Goal: Information Seeking & Learning: Learn about a topic

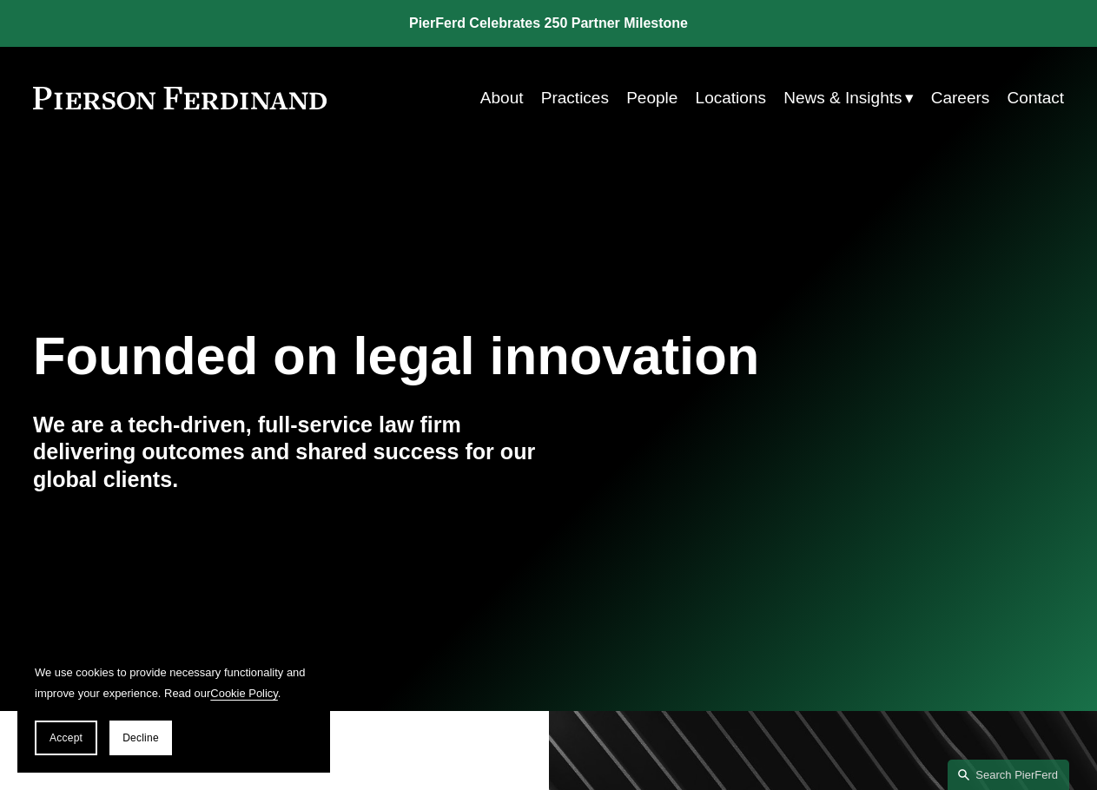
click at [652, 93] on link "People" at bounding box center [651, 98] width 51 height 33
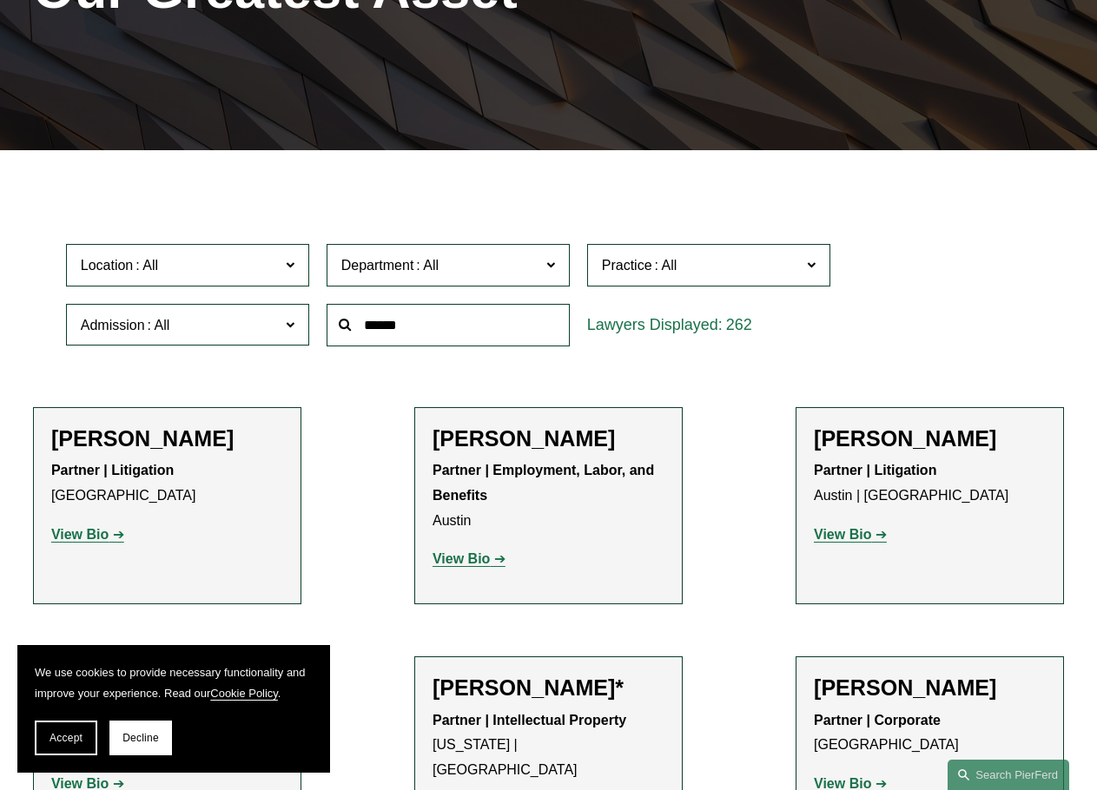
scroll to position [347, 0]
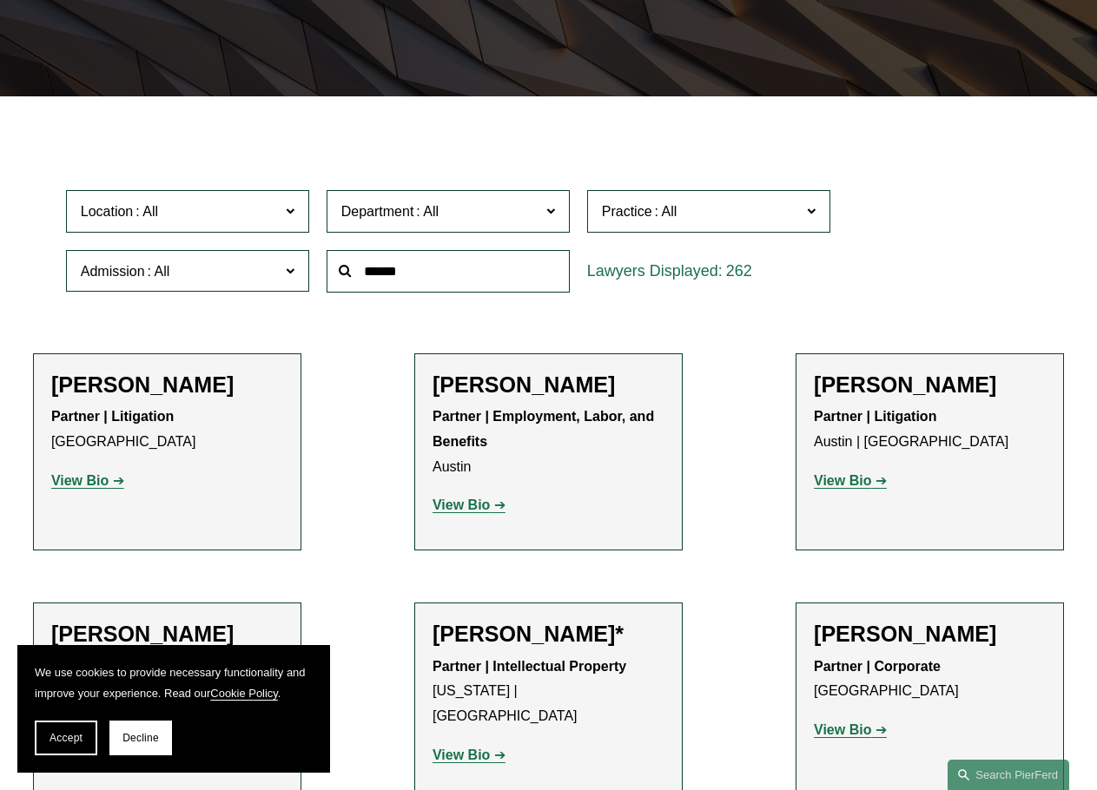
click at [479, 285] on input "text" at bounding box center [448, 271] width 243 height 43
type input "****"
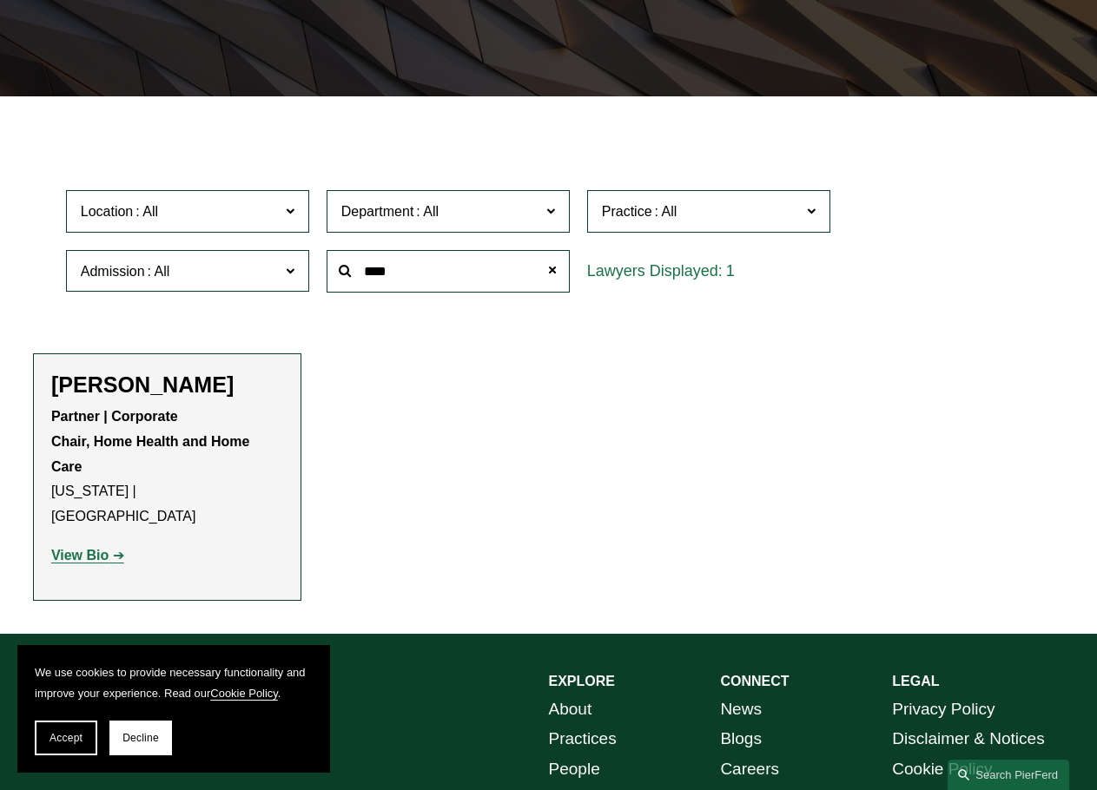
click at [110, 548] on link "View Bio" at bounding box center [87, 555] width 73 height 15
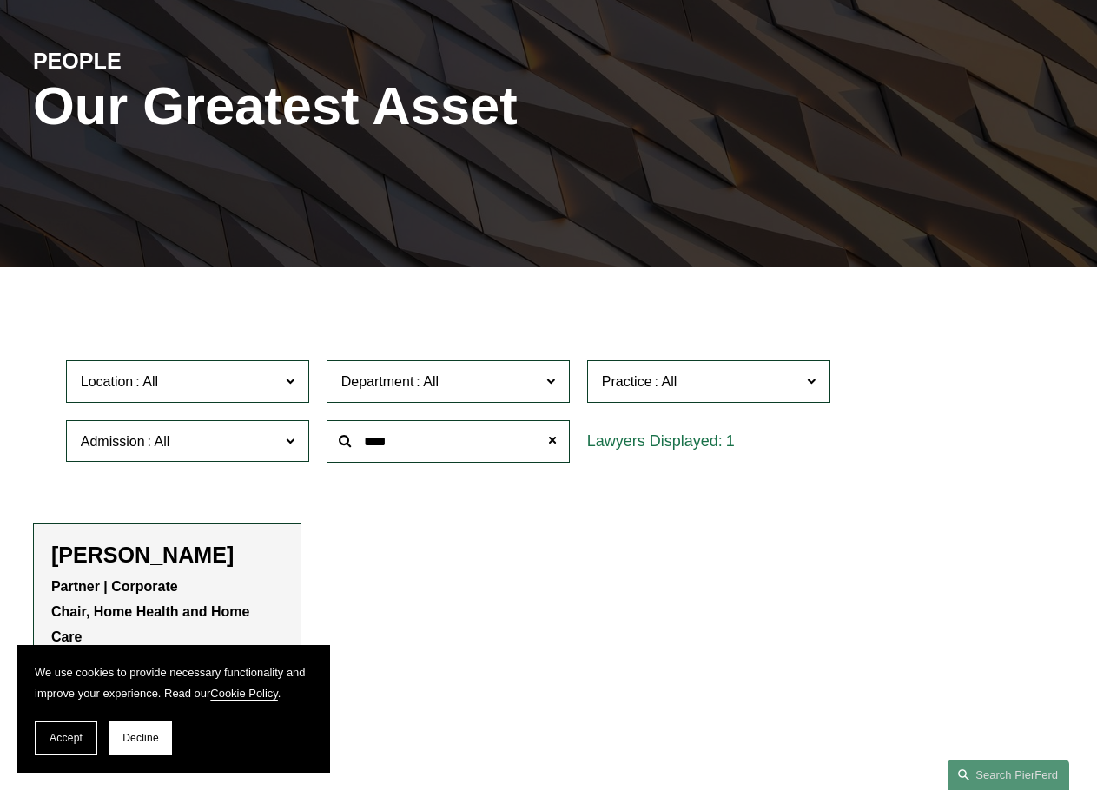
scroll to position [0, 0]
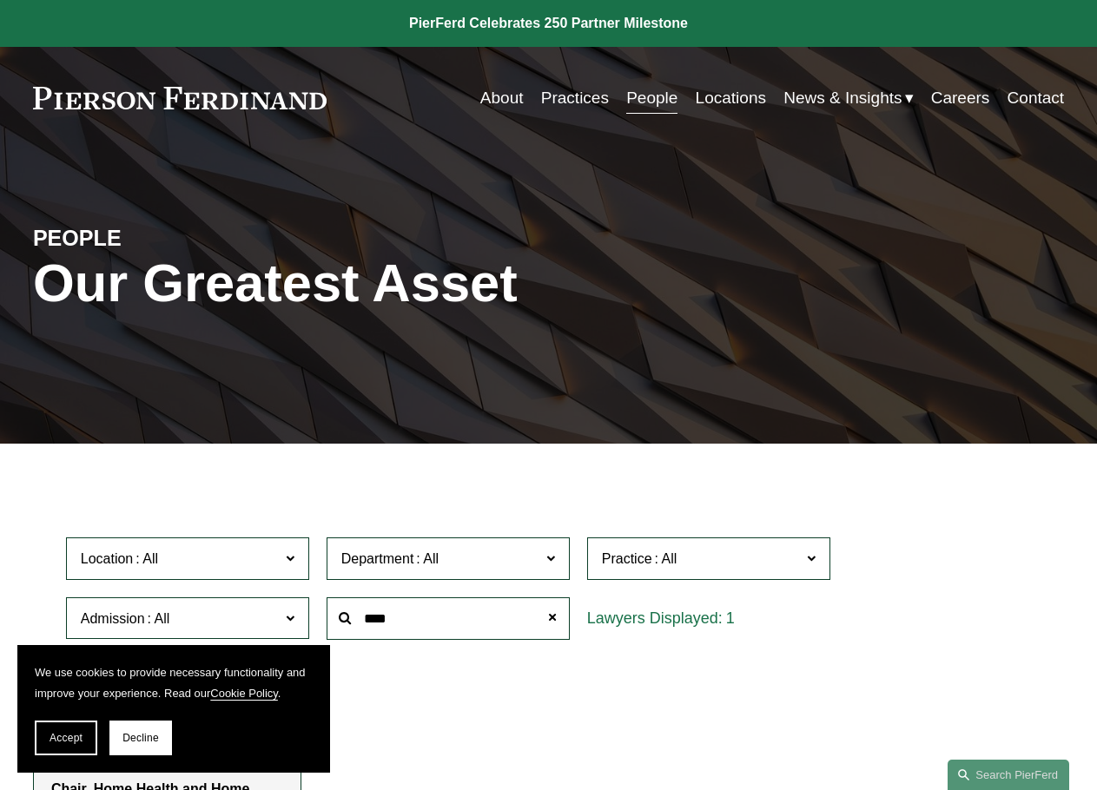
click at [480, 89] on link "About" at bounding box center [501, 98] width 43 height 33
click at [977, 97] on link "Careers" at bounding box center [960, 98] width 59 height 33
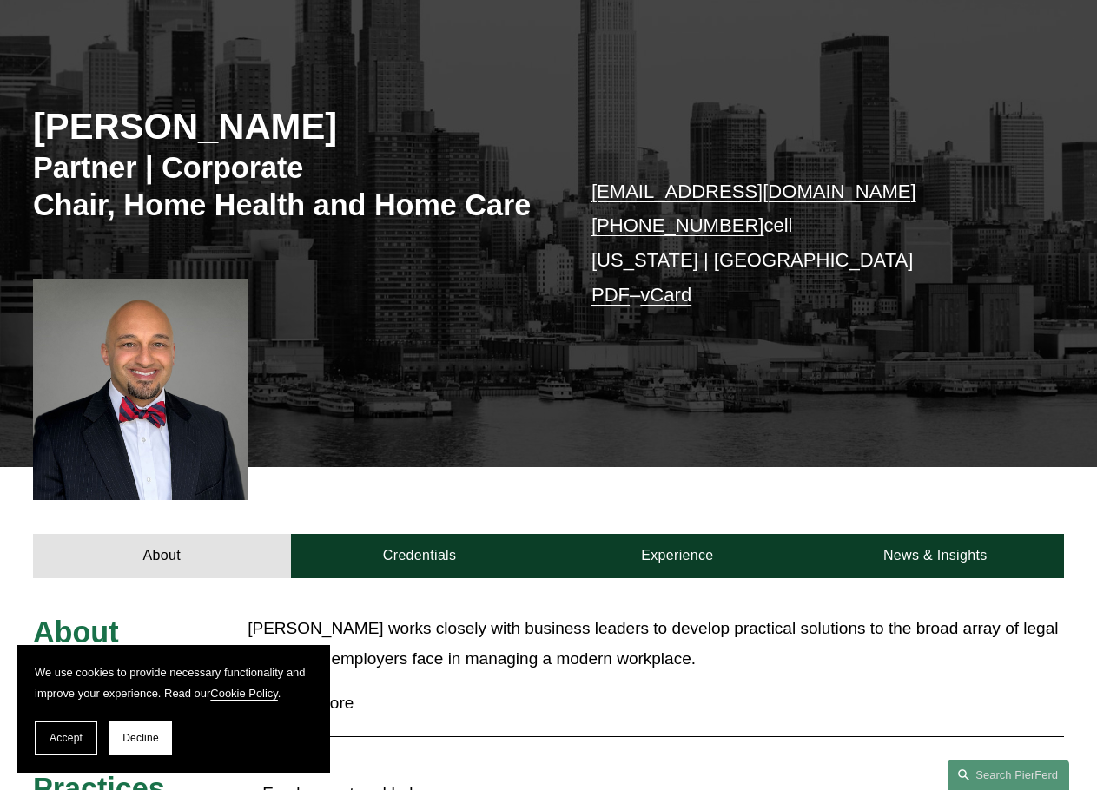
scroll to position [434, 0]
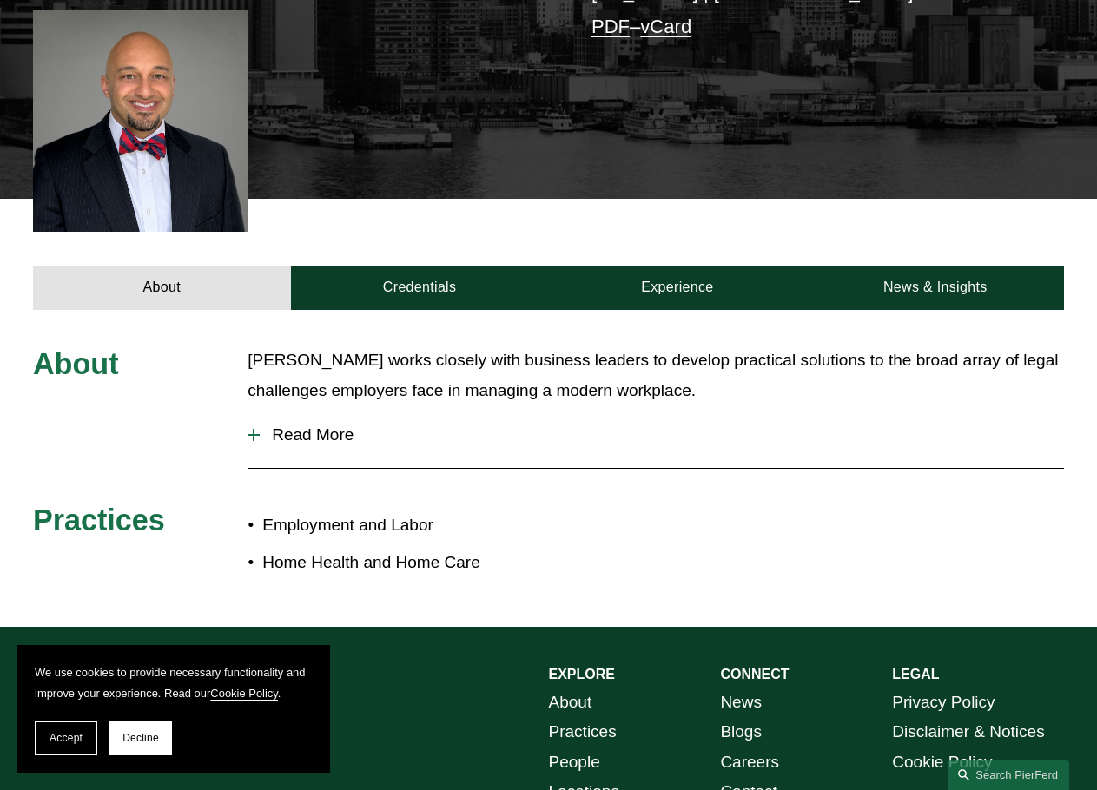
click at [329, 438] on span "Read More" at bounding box center [662, 435] width 804 height 19
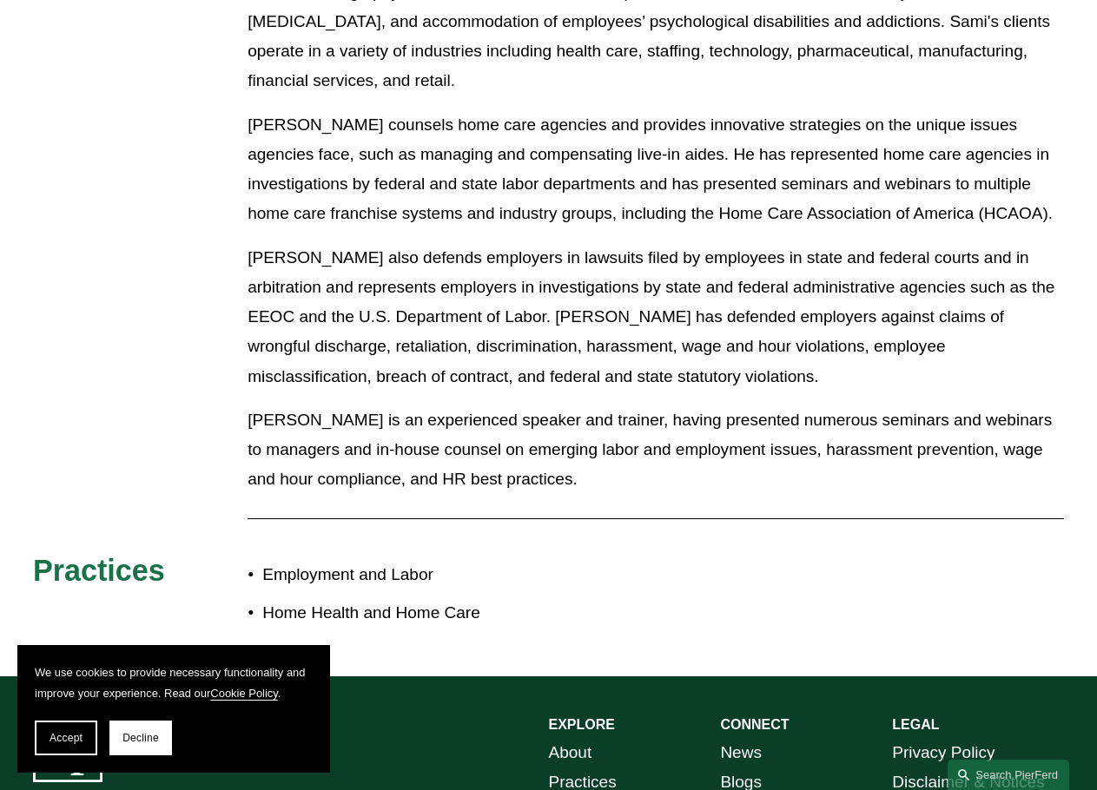
scroll to position [1042, 0]
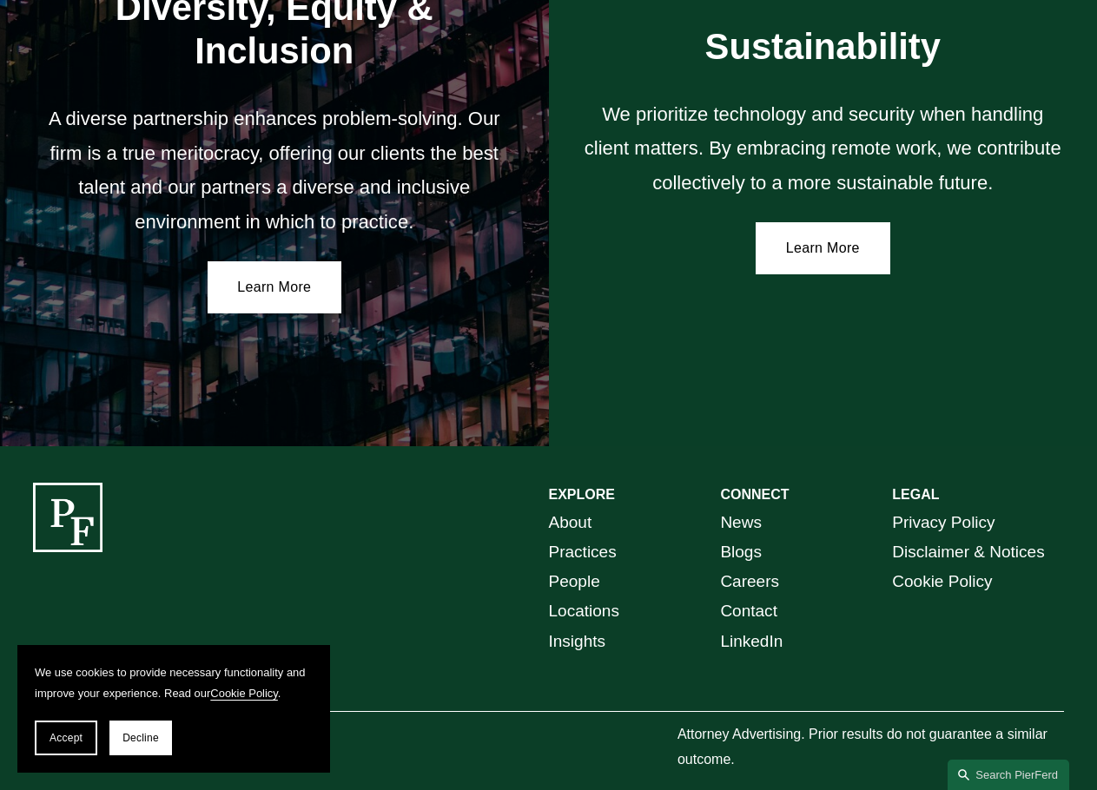
scroll to position [2804, 0]
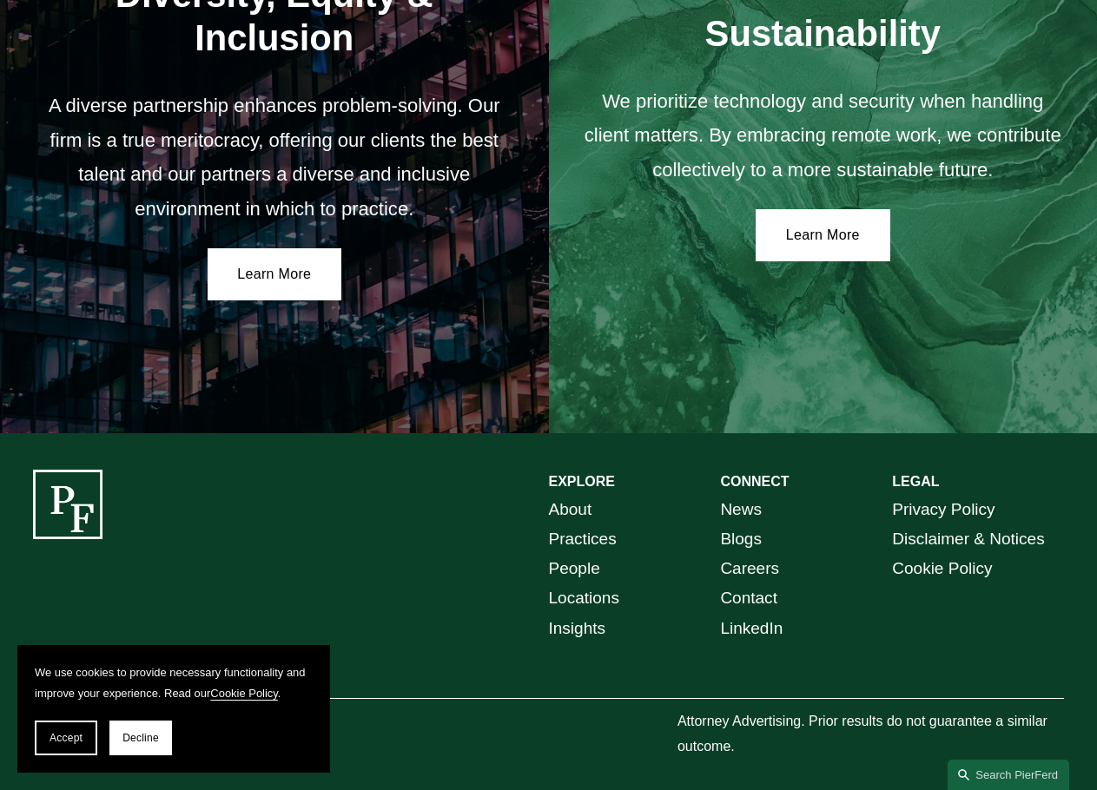
click at [594, 592] on link "Locations" at bounding box center [584, 599] width 70 height 30
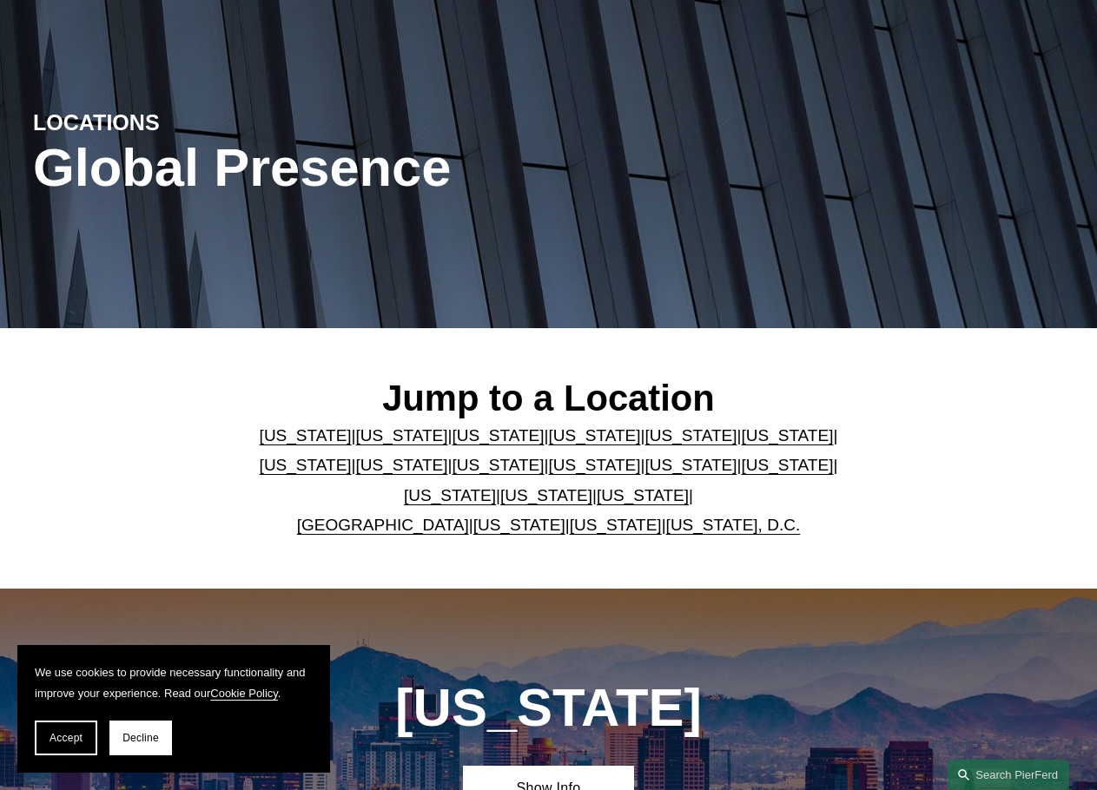
scroll to position [174, 0]
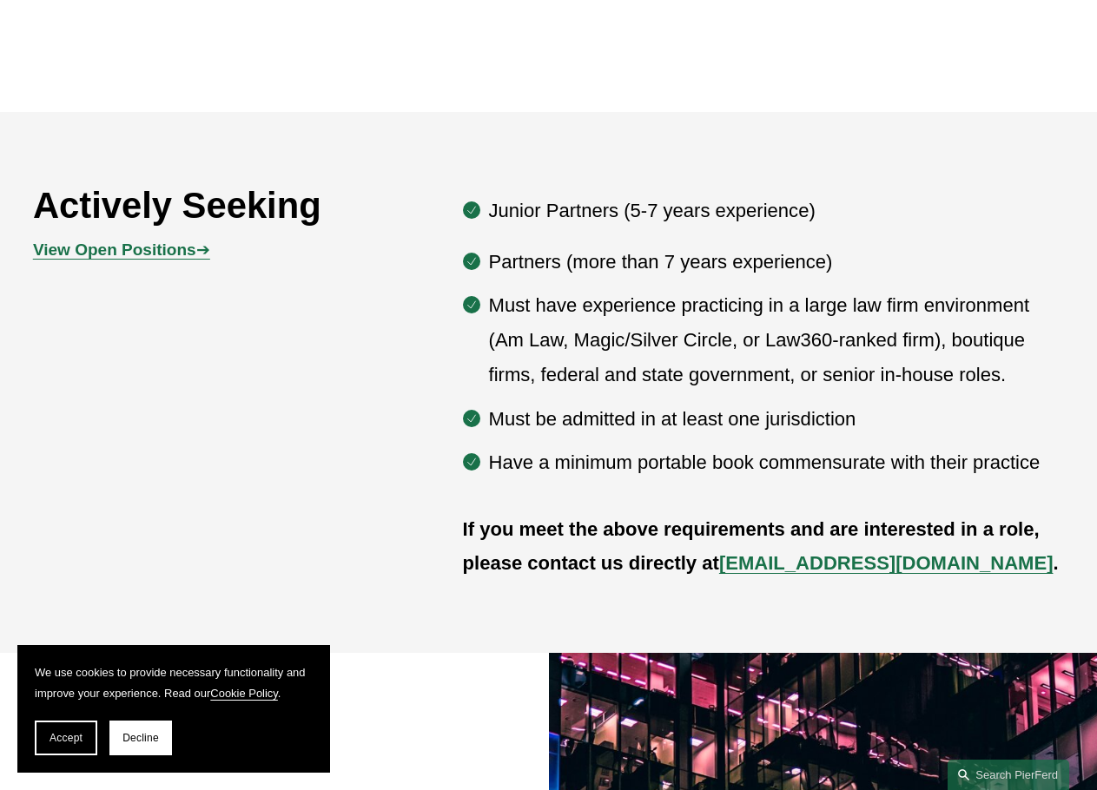
scroll to position [869, 0]
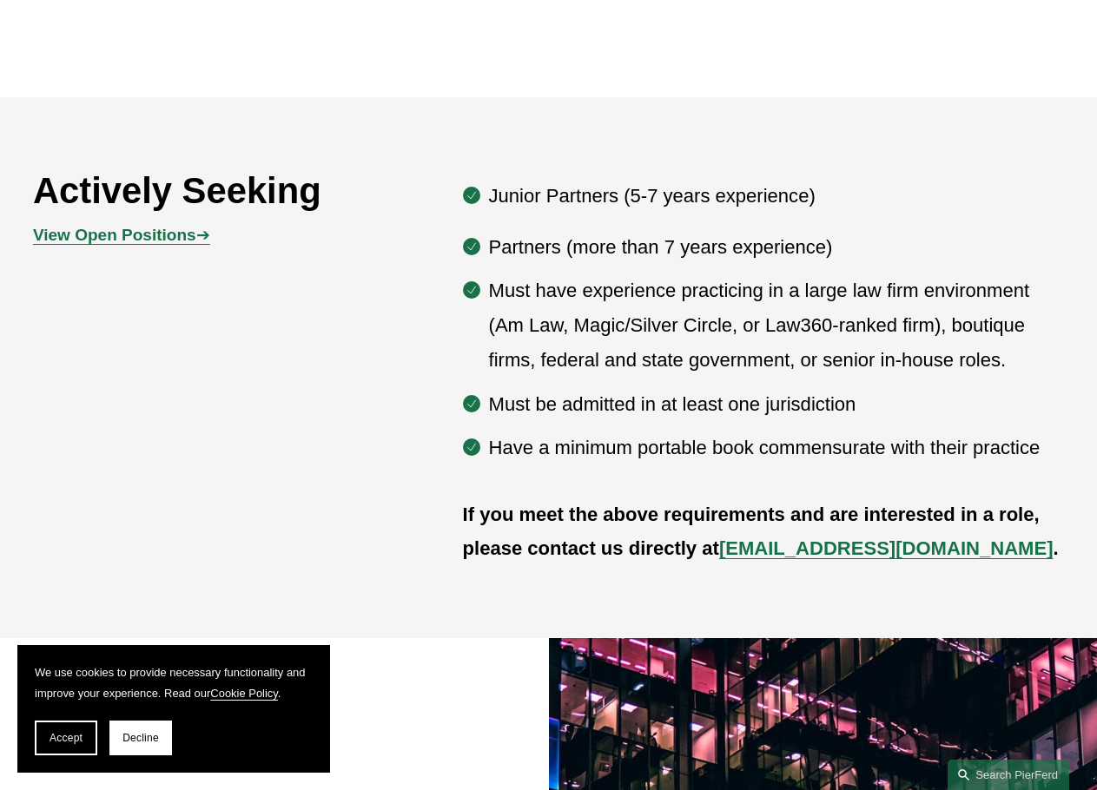
click at [201, 244] on span "View Open Positions ➔" at bounding box center [121, 235] width 177 height 18
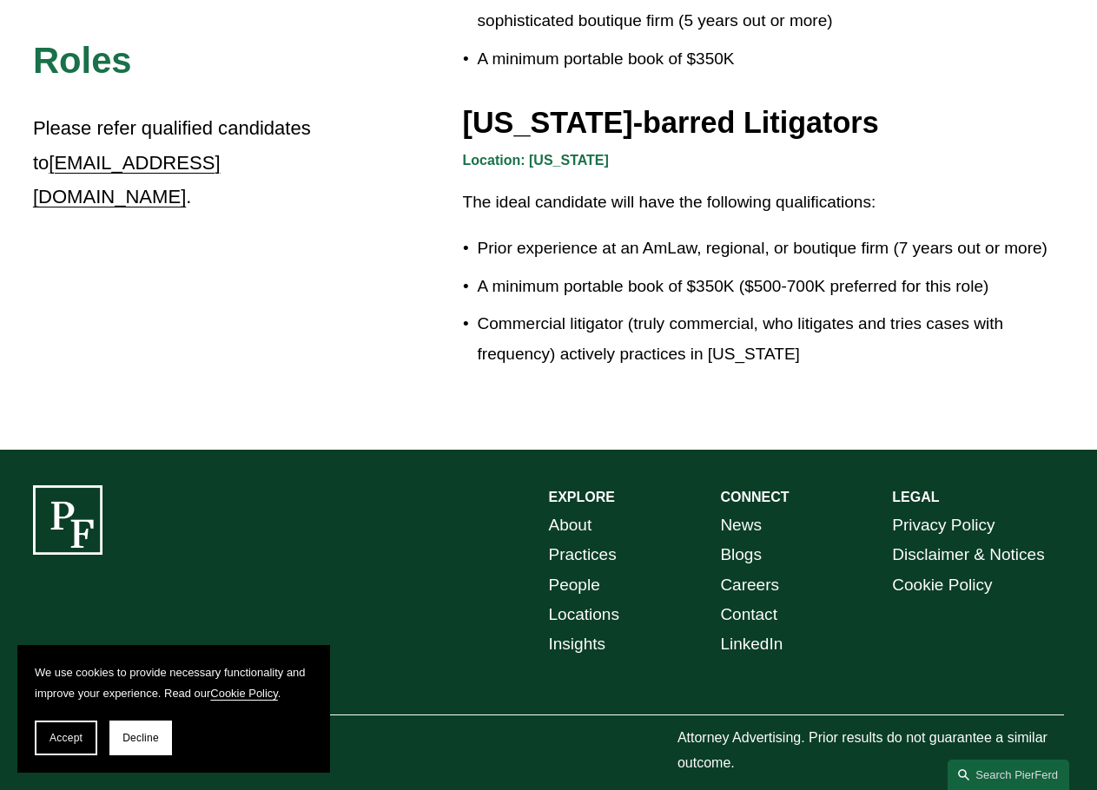
scroll to position [2912, 0]
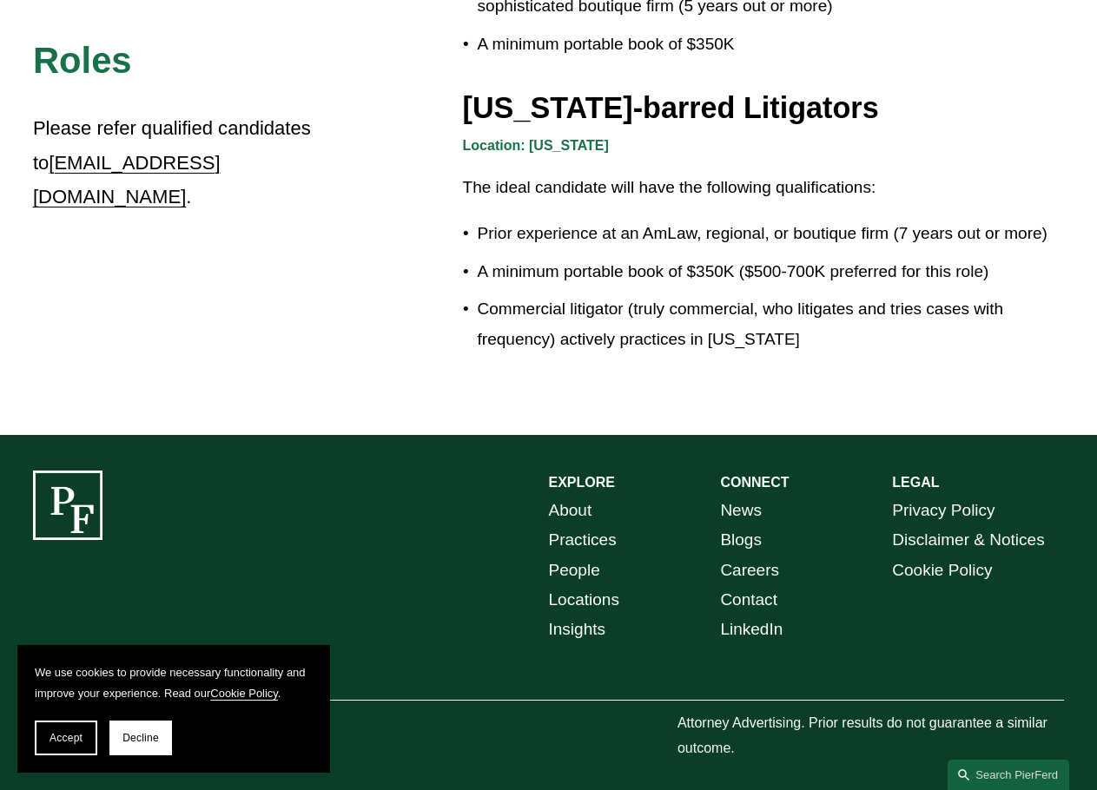
click at [769, 557] on link "Careers" at bounding box center [749, 571] width 59 height 30
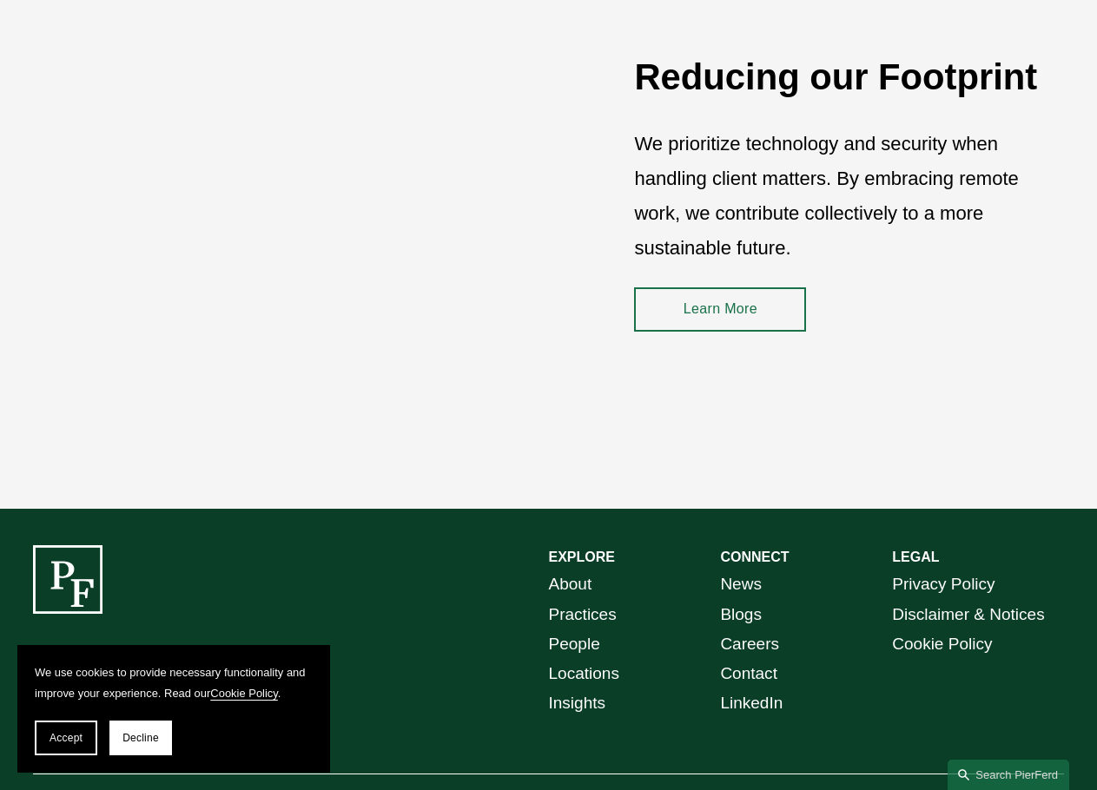
scroll to position [2318, 0]
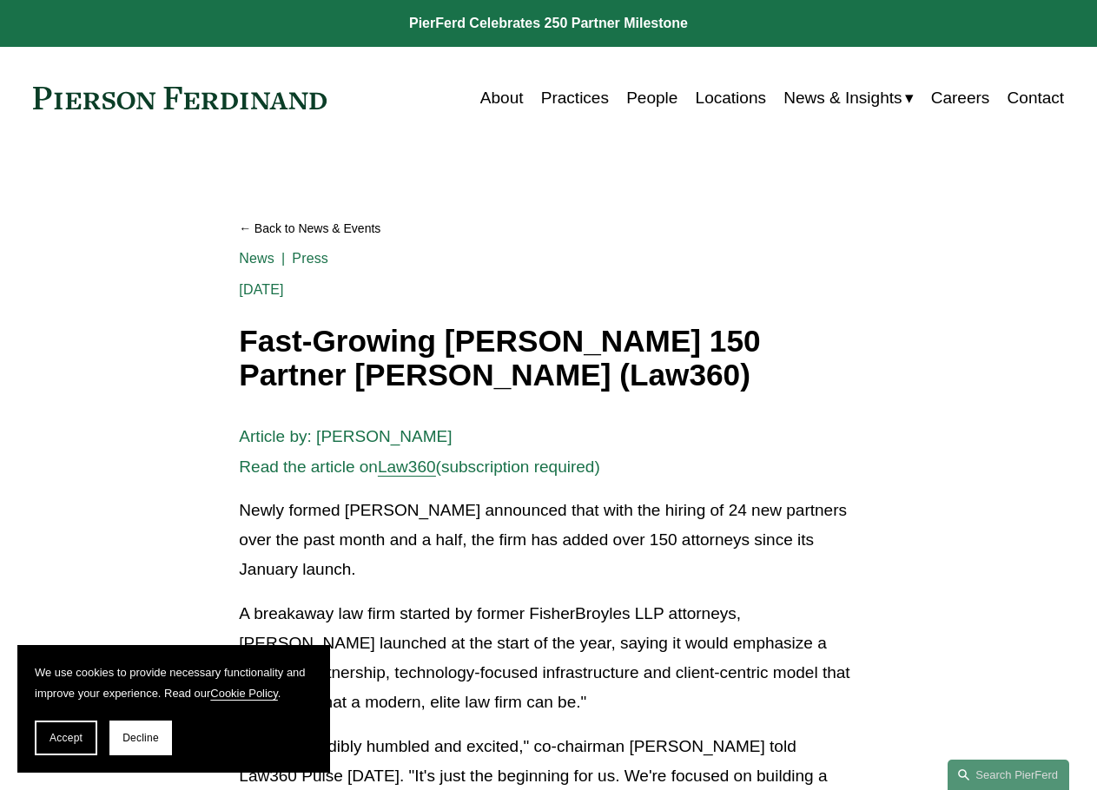
click at [322, 225] on link "Back to News & Events" at bounding box center [548, 229] width 618 height 30
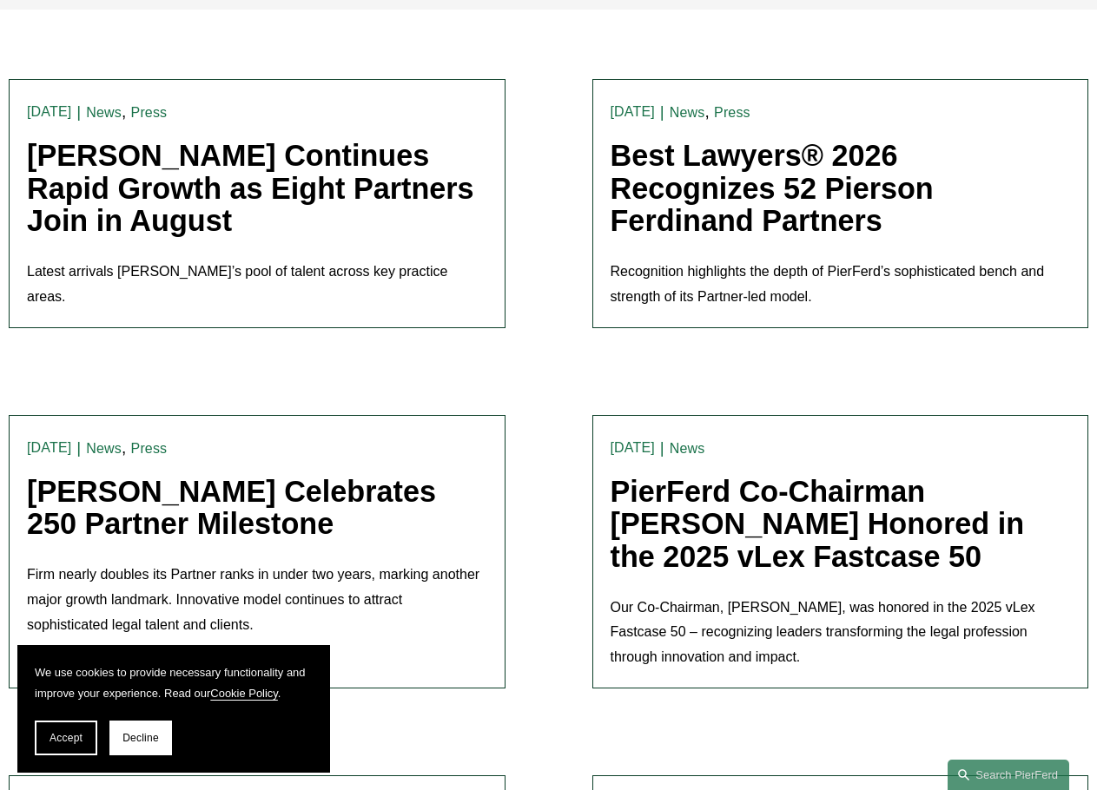
scroll to position [521, 0]
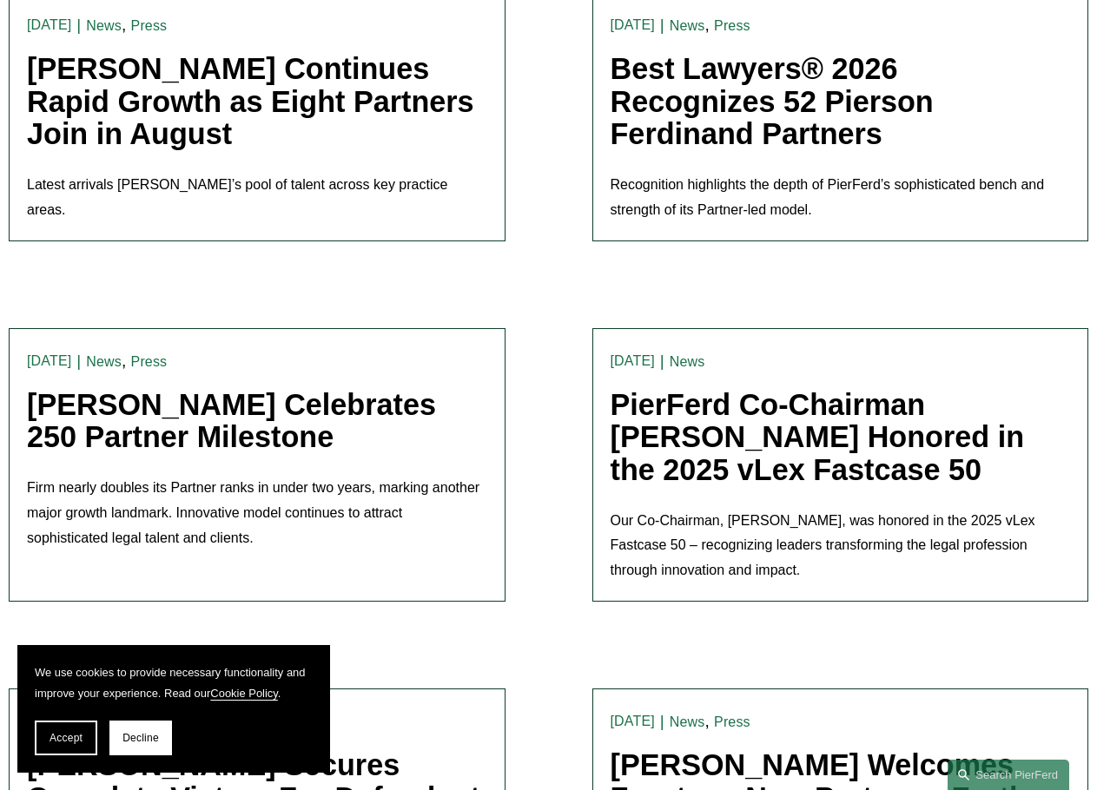
click at [795, 119] on link "Best Lawyers® 2026 Recognizes 52 Pierson Ferdinand Partners" at bounding box center [772, 101] width 323 height 98
click at [310, 432] on link "[PERSON_NAME] Celebrates 250 Partner Milestone" at bounding box center [231, 421] width 409 height 66
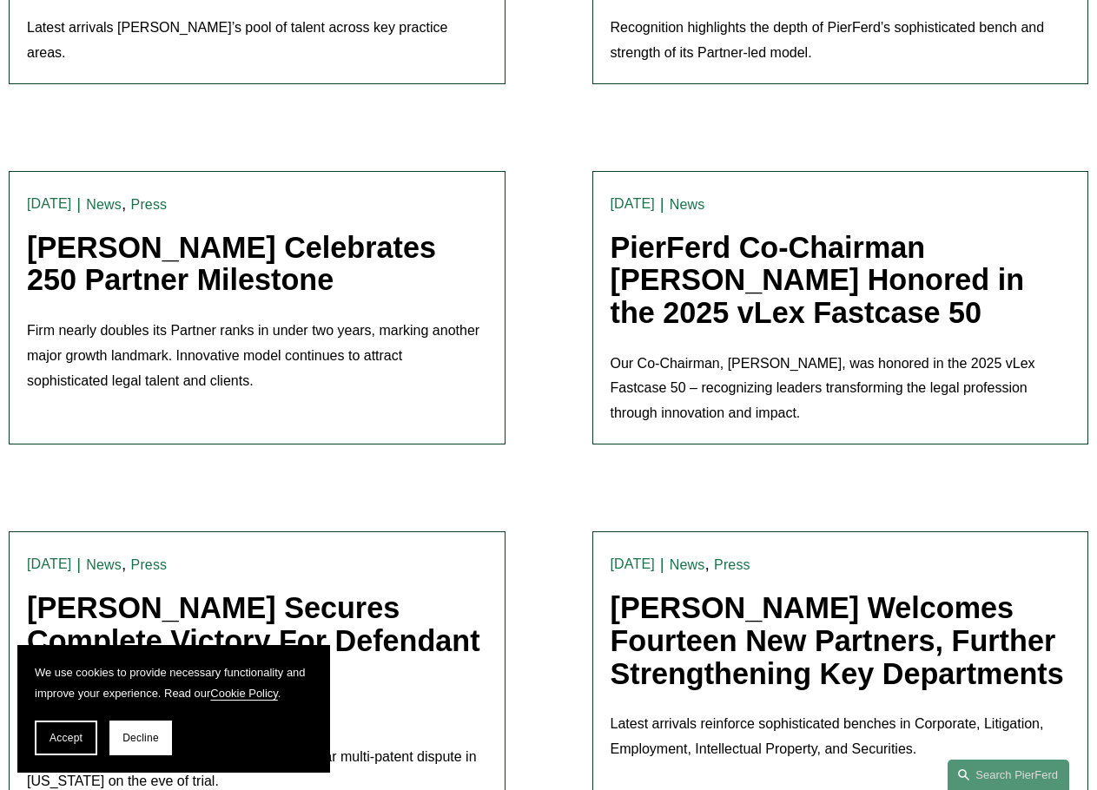
scroll to position [0, 0]
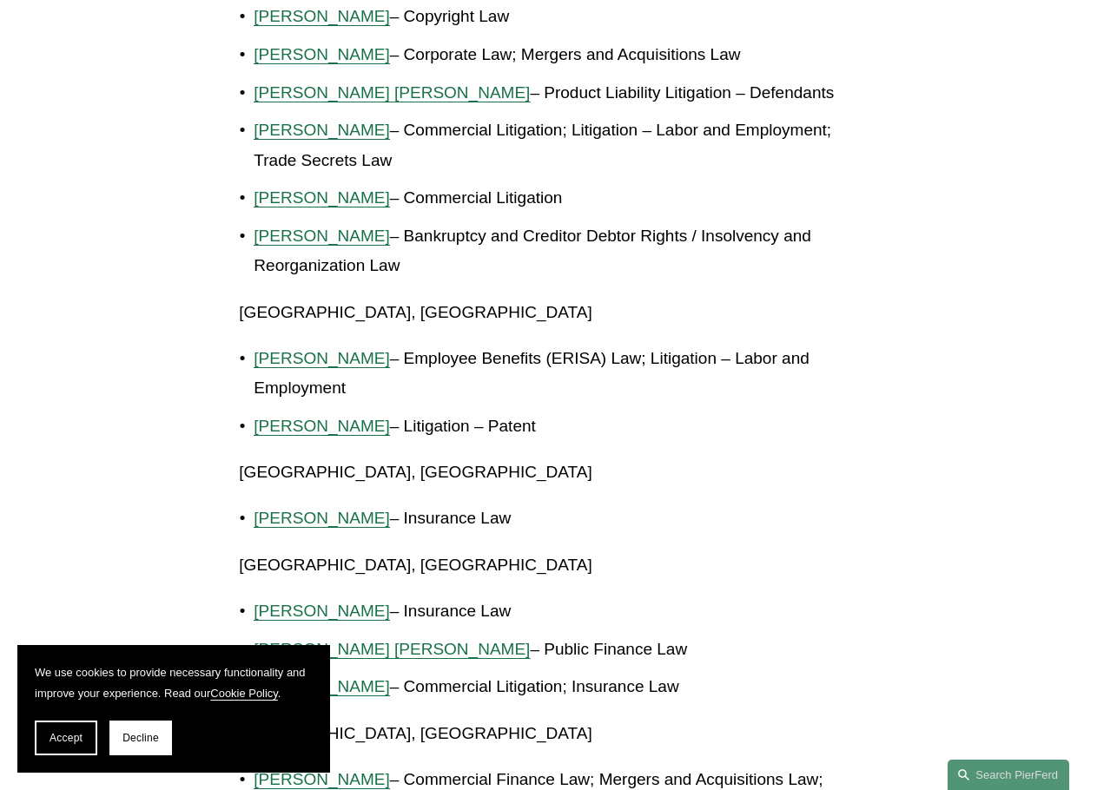
scroll to position [1390, 0]
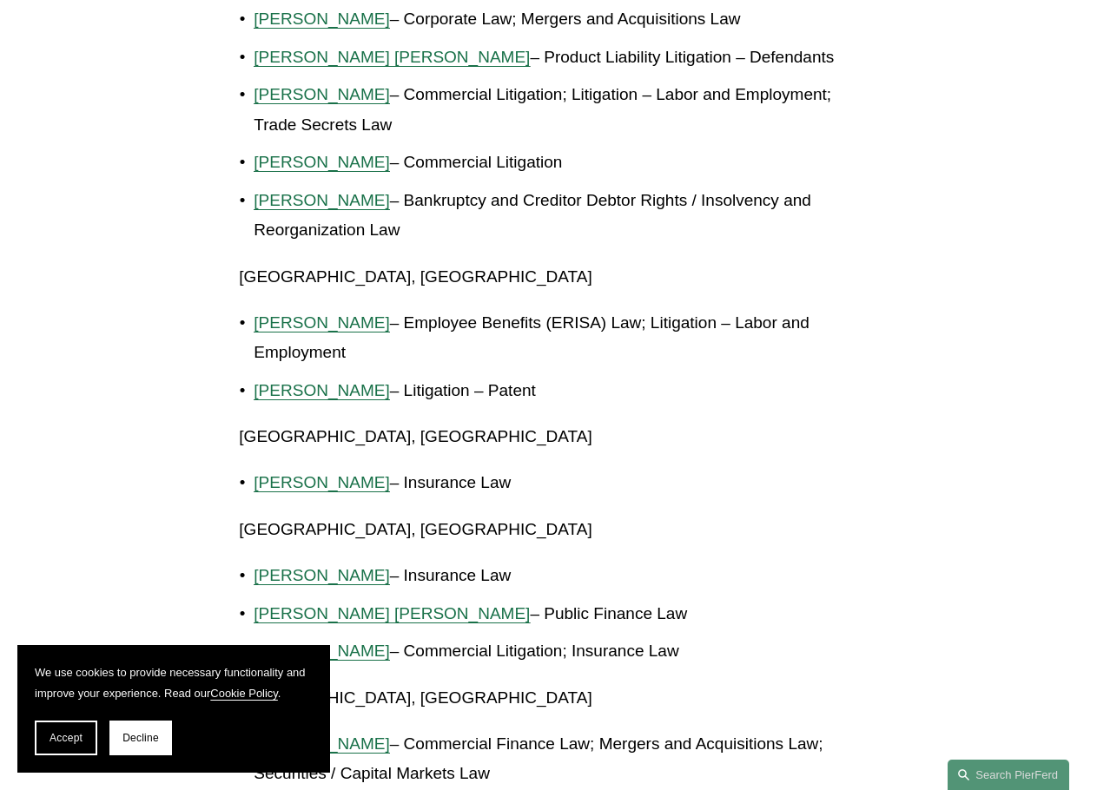
drag, startPoint x: 379, startPoint y: 456, endPoint x: 520, endPoint y: 460, distance: 141.7
click at [520, 468] on p "[PERSON_NAME] – Insurance Law" at bounding box center [556, 483] width 604 height 30
click at [518, 468] on p "[PERSON_NAME] – Insurance Law" at bounding box center [556, 483] width 604 height 30
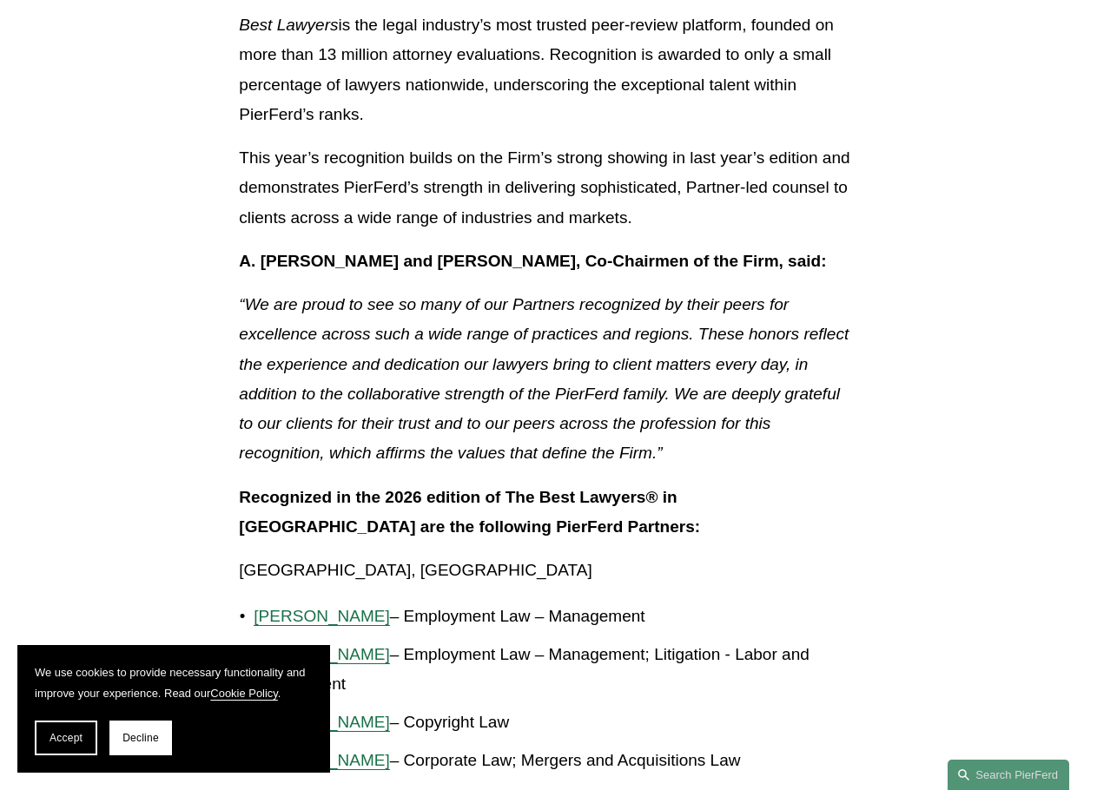
scroll to position [0, 0]
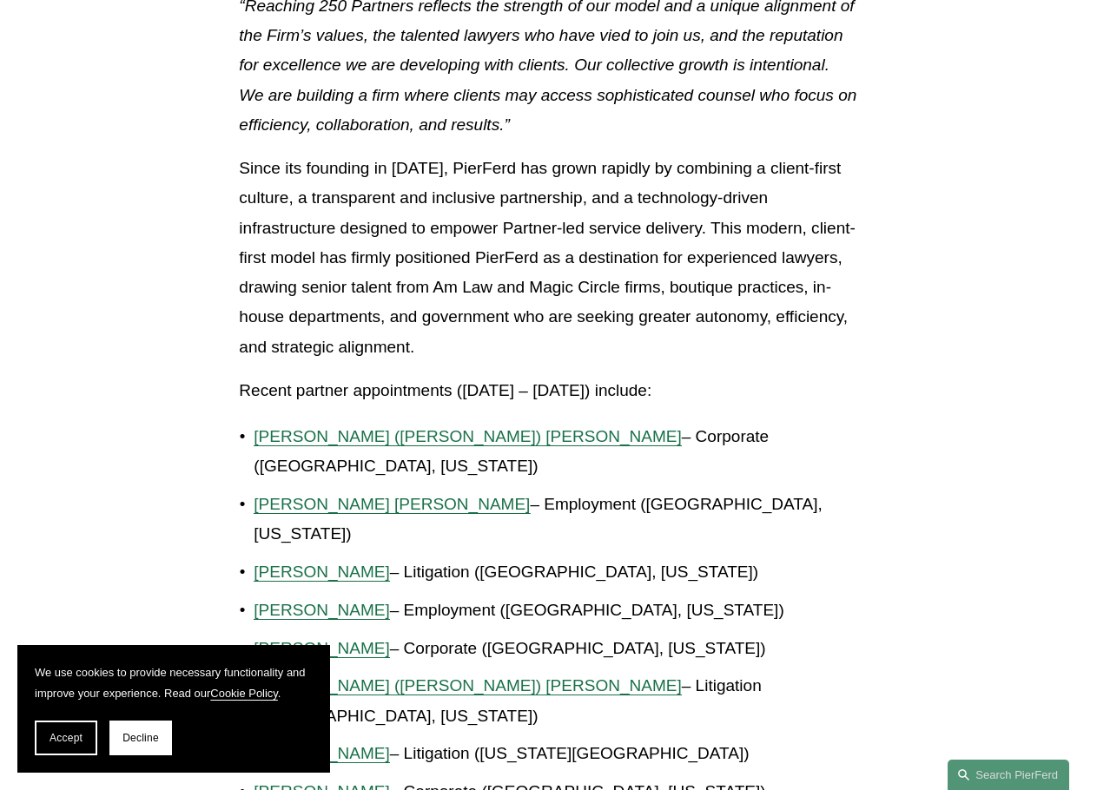
scroll to position [1042, 0]
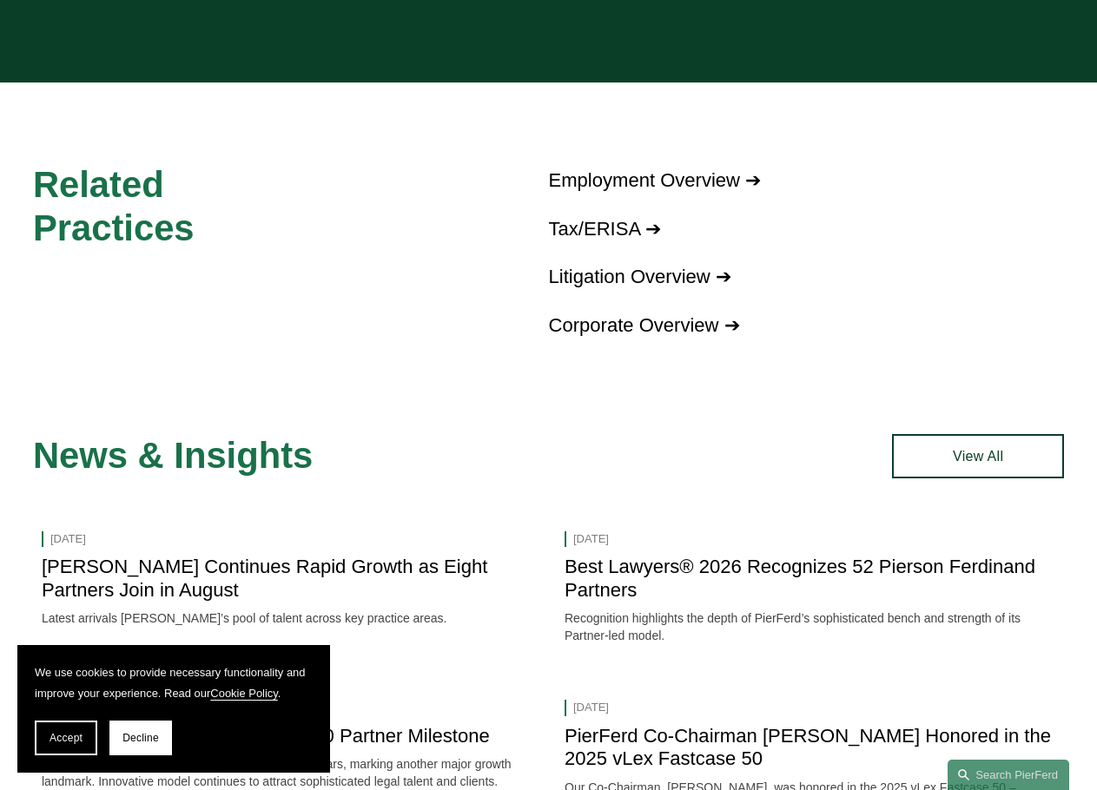
scroll to position [1650, 0]
